Goal: Transaction & Acquisition: Purchase product/service

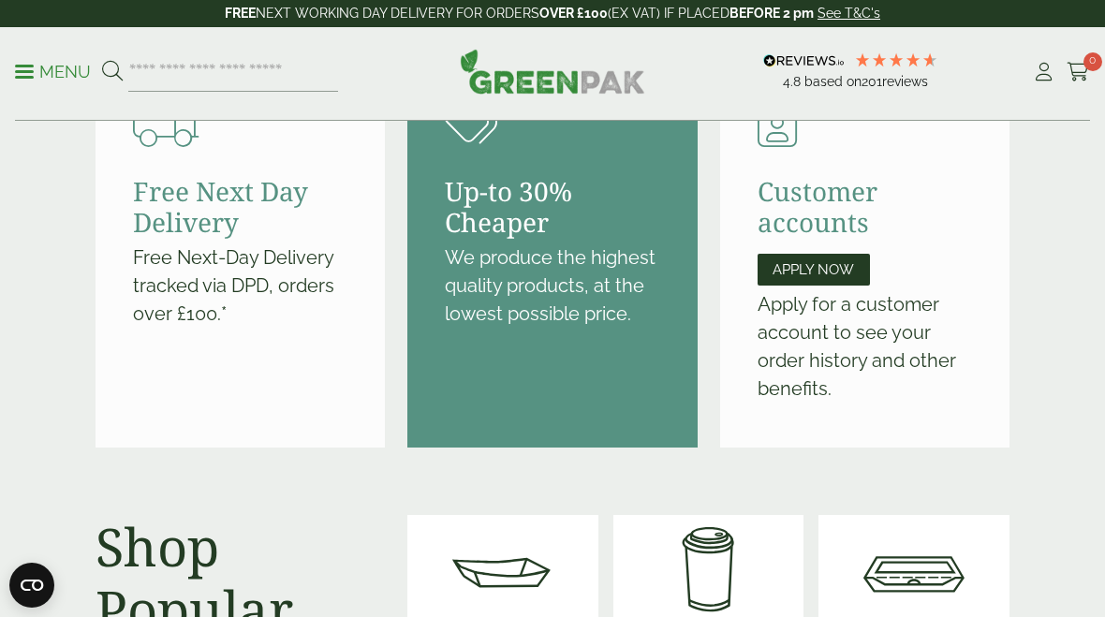
scroll to position [2211, 0]
click at [1043, 80] on icon at bounding box center [1043, 72] width 23 height 19
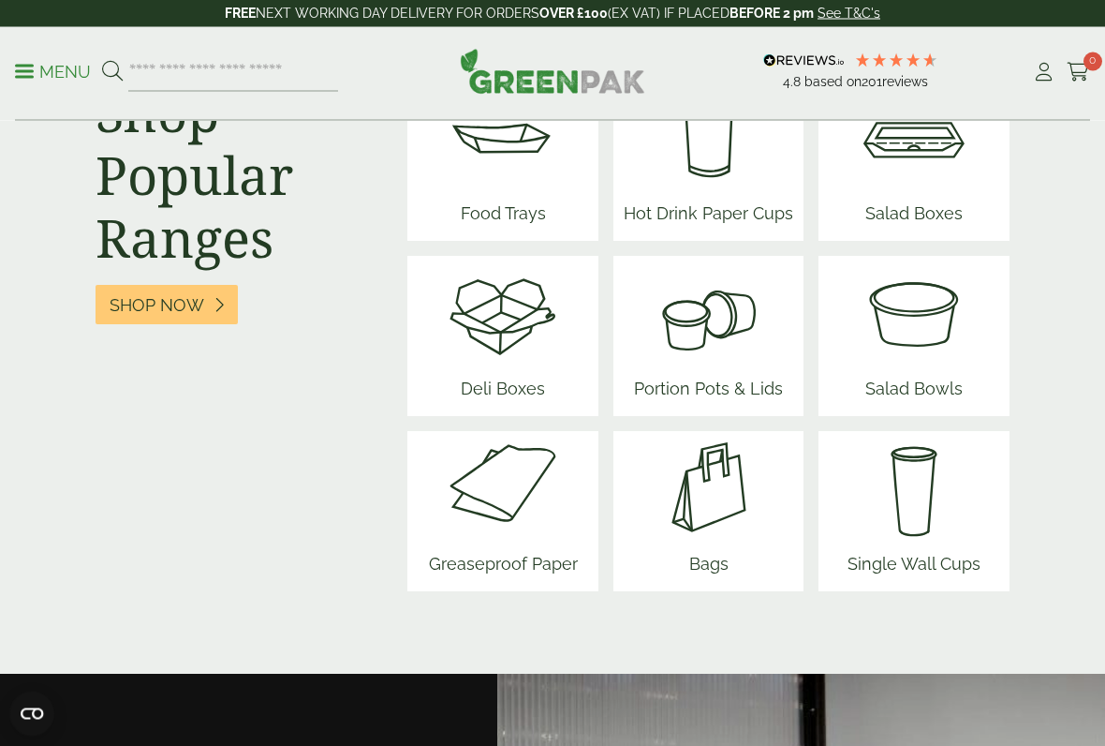
scroll to position [2646, 0]
click at [536, 543] on img at bounding box center [504, 487] width 164 height 112
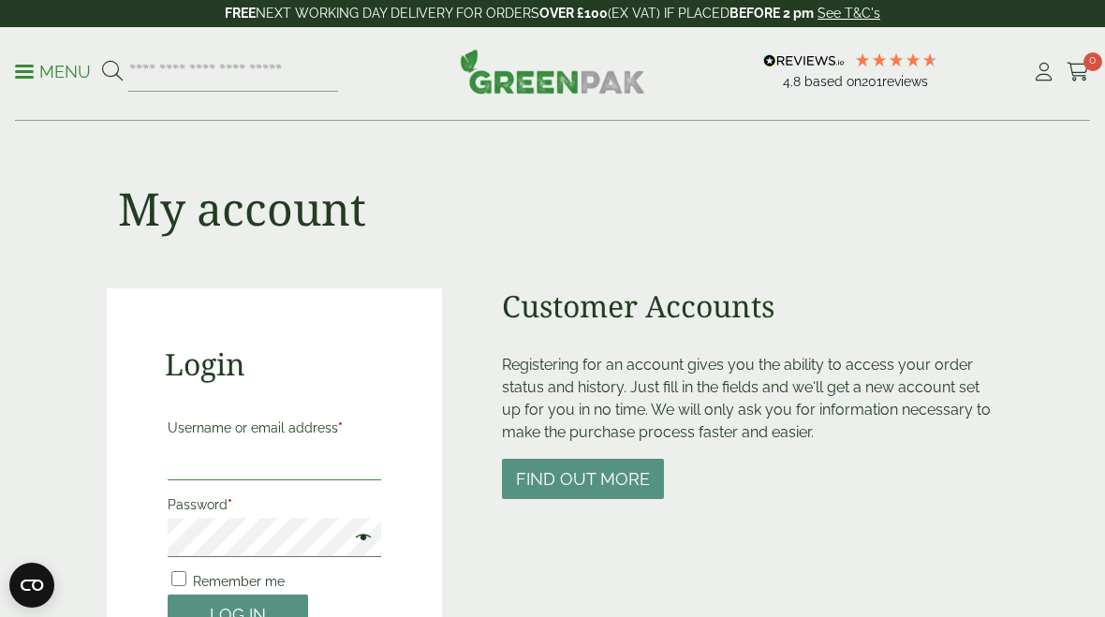
click at [326, 459] on input "Username or email address *" at bounding box center [275, 460] width 214 height 39
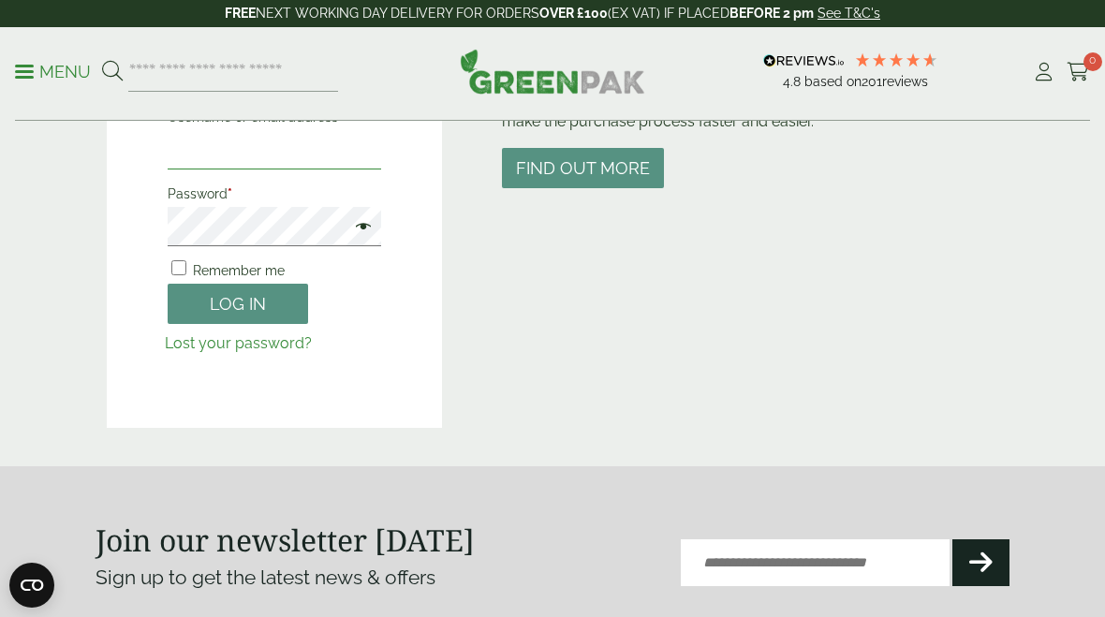
type input "**********"
click at [261, 304] on button "Log in" at bounding box center [238, 304] width 141 height 40
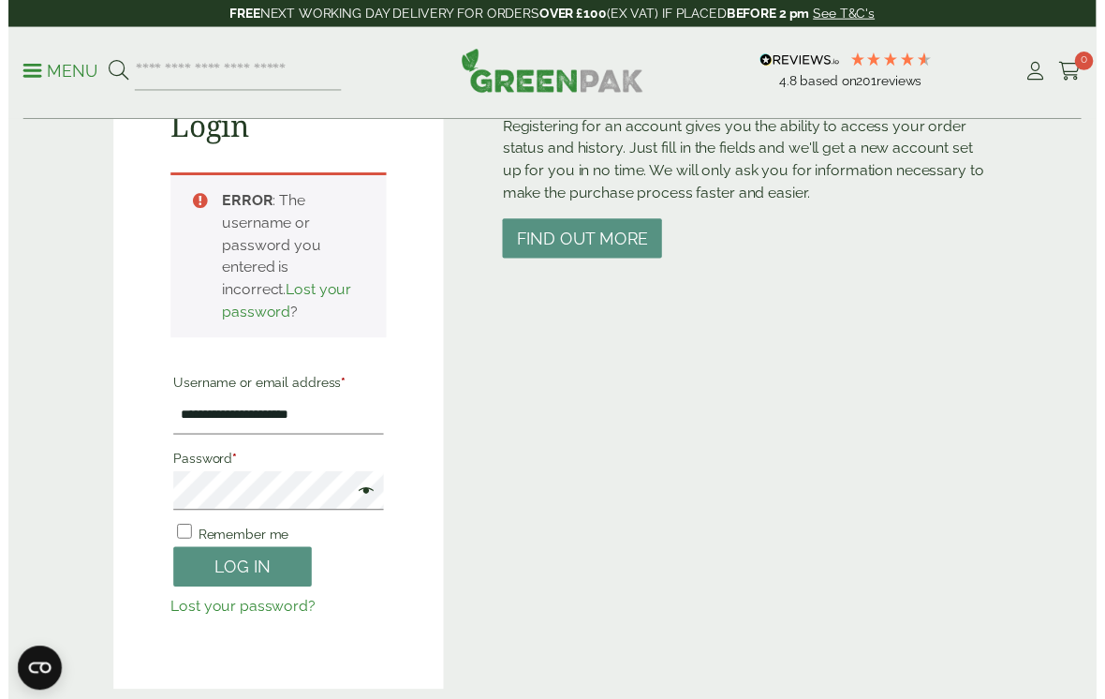
scroll to position [224, 0]
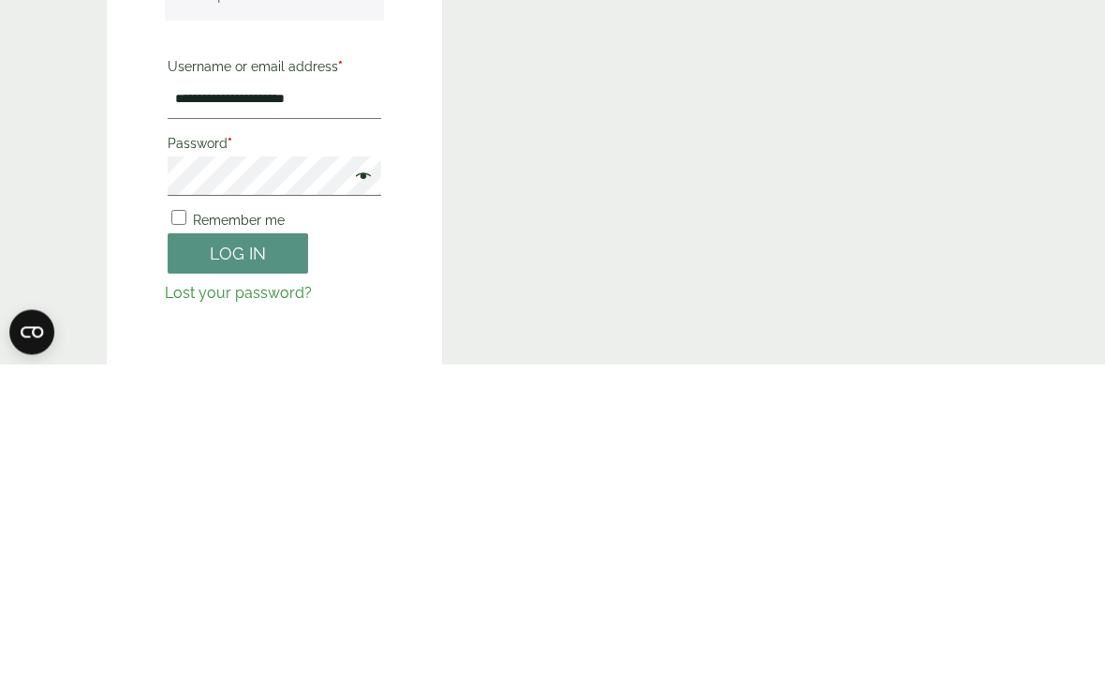
click at [269, 569] on button "Log in" at bounding box center [238, 589] width 141 height 40
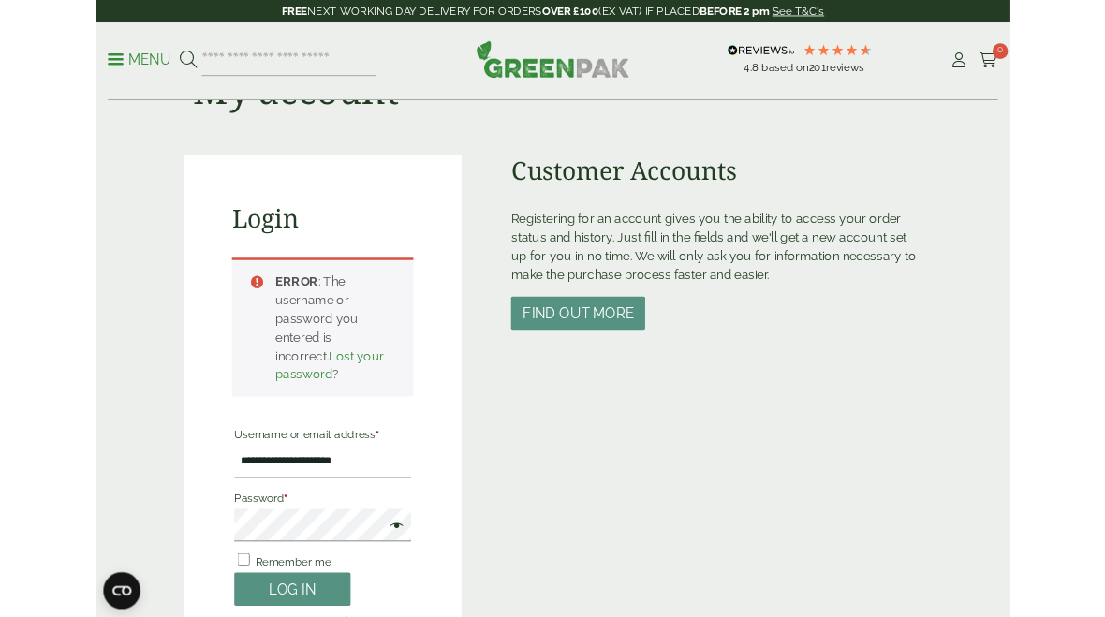
scroll to position [0, 0]
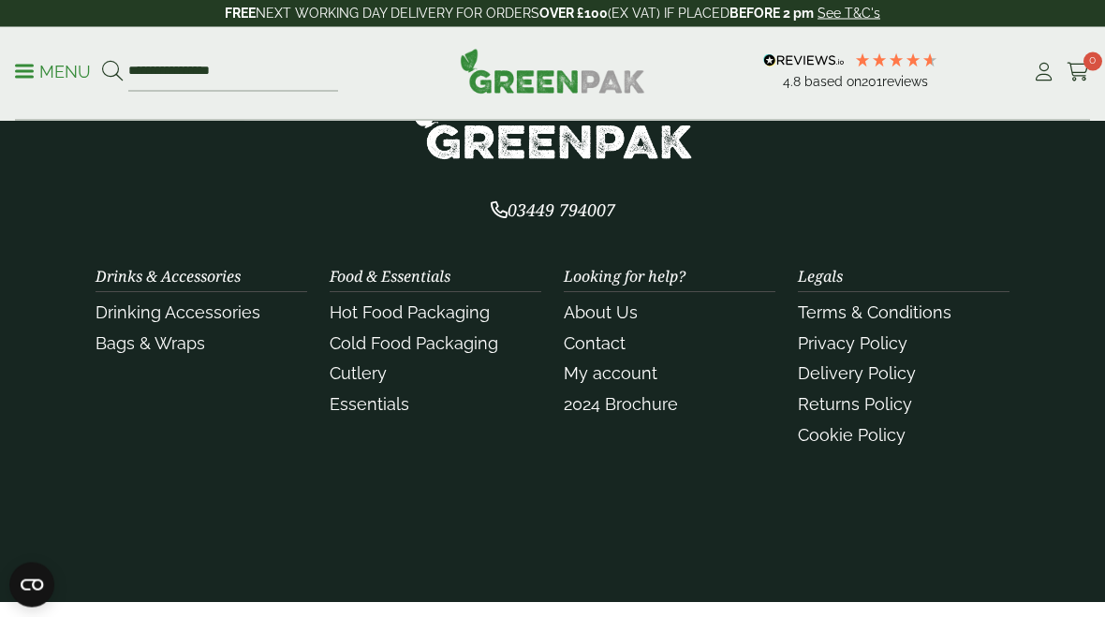
scroll to position [2921, 0]
